Goal: Information Seeking & Learning: Learn about a topic

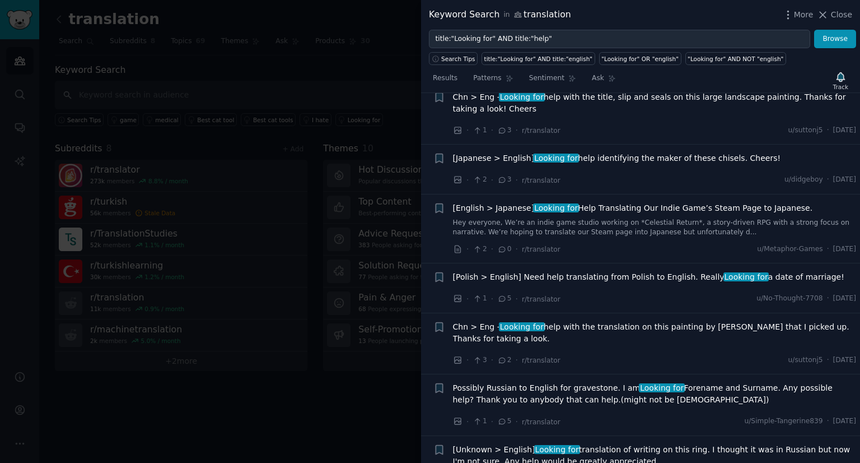
scroll to position [2370, 0]
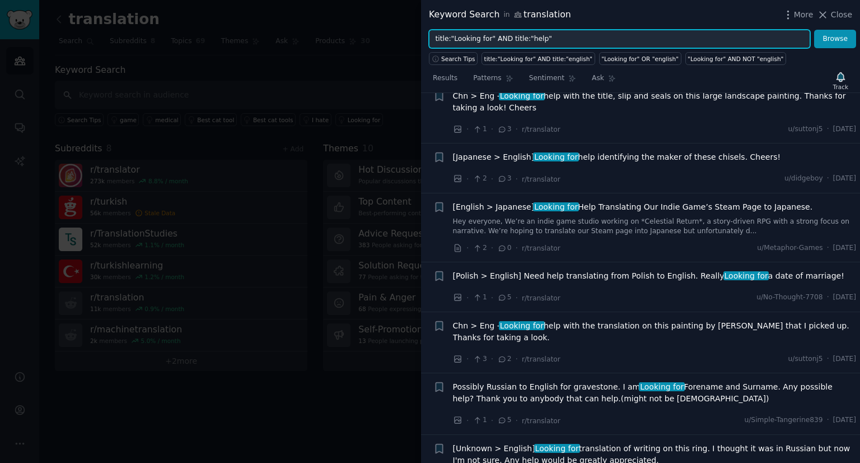
click at [544, 33] on input "title:"Looking for" AND title:"help"" at bounding box center [619, 39] width 381 height 19
type input "ψ"
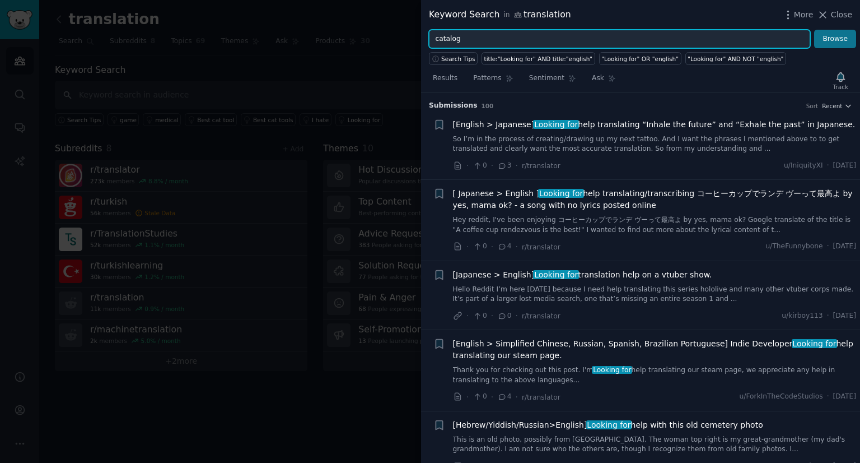
type input "catalog"
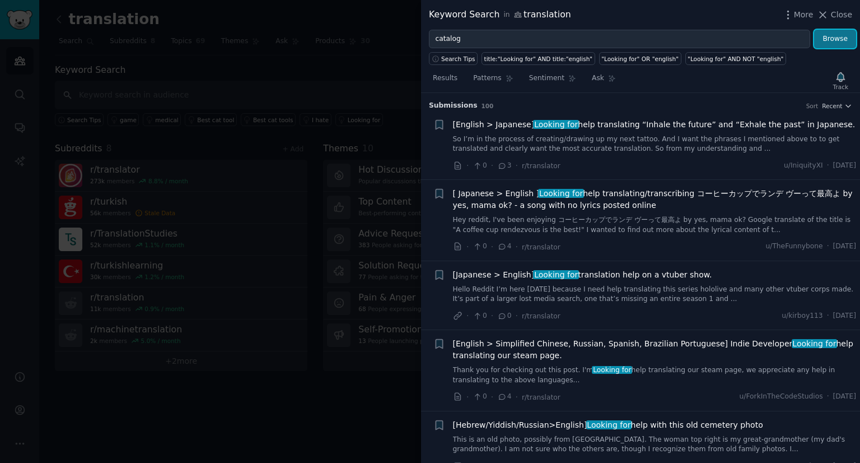
click at [827, 42] on button "Browse" at bounding box center [835, 39] width 42 height 19
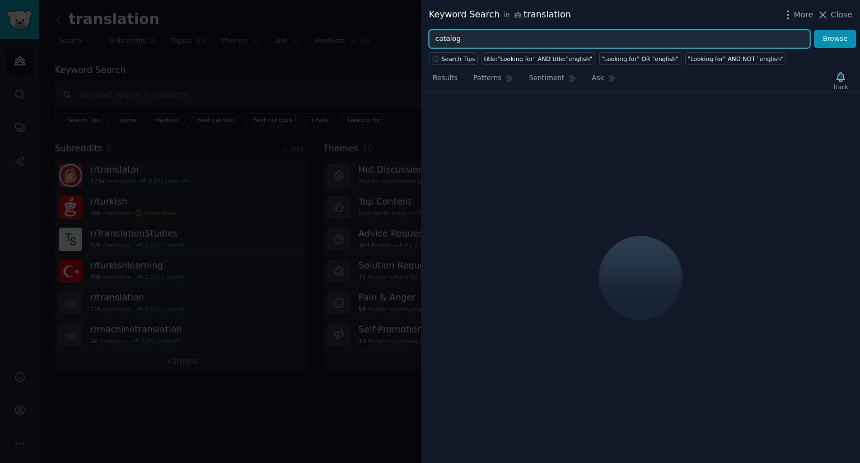
click at [624, 40] on input "catalog" at bounding box center [619, 39] width 381 height 19
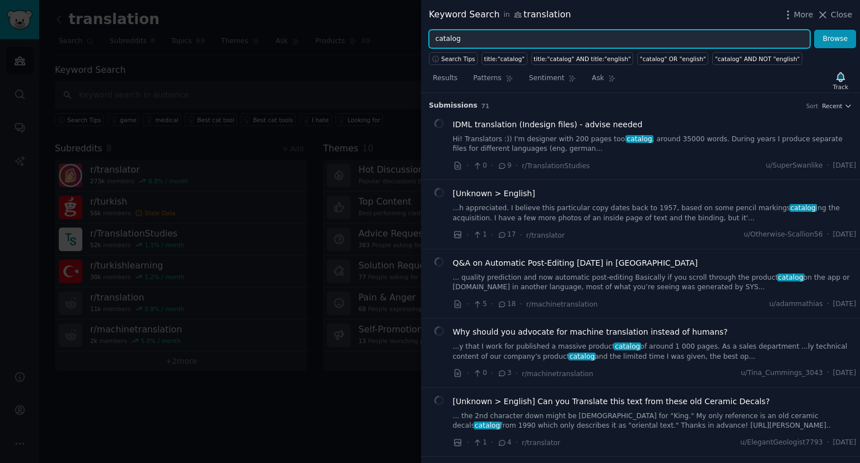
click at [624, 40] on input "catalog" at bounding box center [619, 39] width 381 height 19
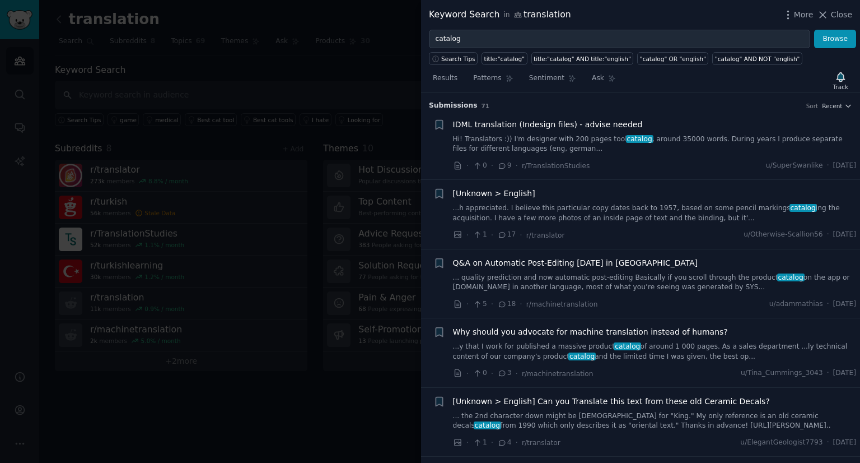
click at [543, 122] on span "IDML translation (Indesign files) - advise needed" at bounding box center [548, 125] width 190 height 12
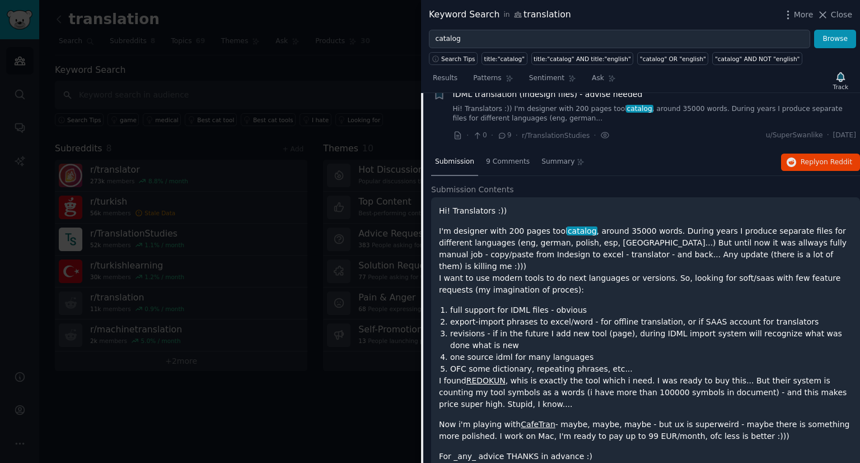
scroll to position [29, 0]
click at [503, 160] on span "9 Comments" at bounding box center [508, 163] width 44 height 10
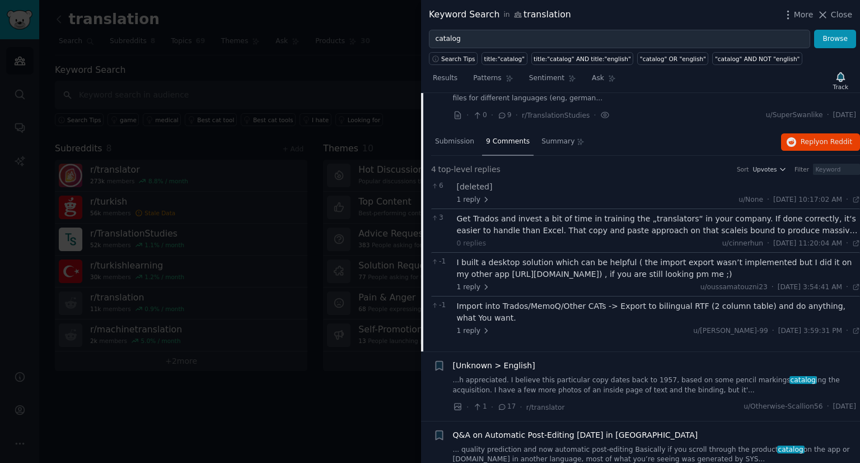
scroll to position [50, 0]
click at [647, 307] on div "Import into Trados/MemoQ/Other CATs -> Export to bilingual RTF (2 column table)…" at bounding box center [659, 313] width 404 height 24
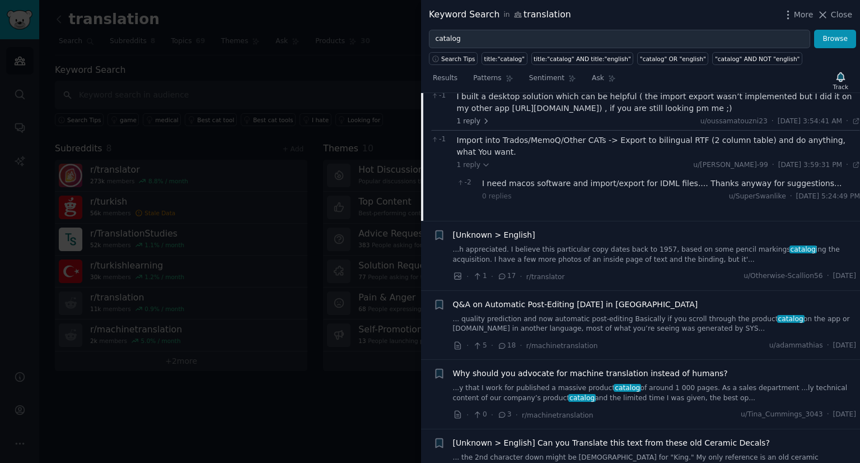
scroll to position [217, 0]
